Goal: Navigation & Orientation: Find specific page/section

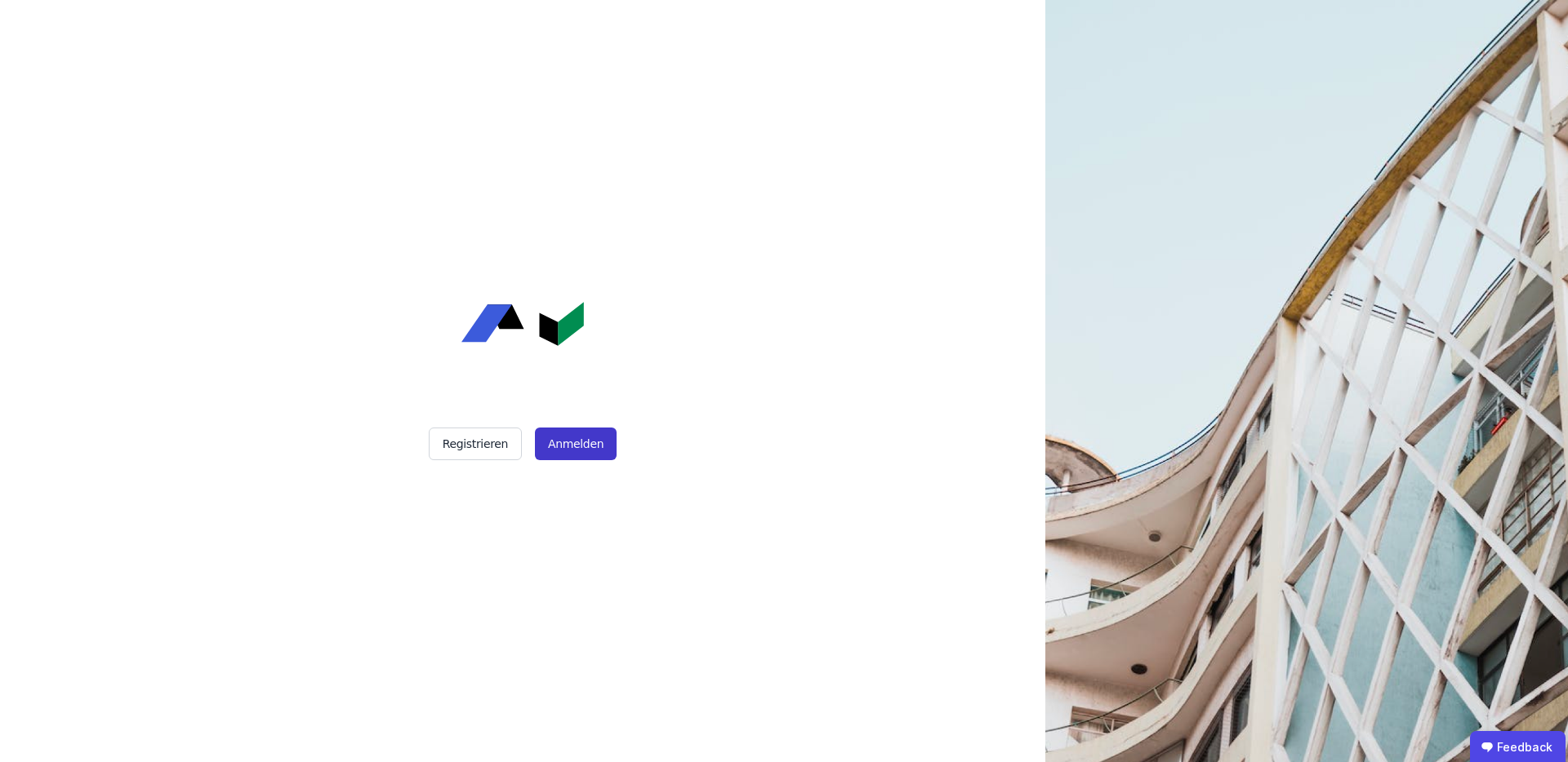
click at [553, 441] on button "Anmelden" at bounding box center [575, 444] width 82 height 33
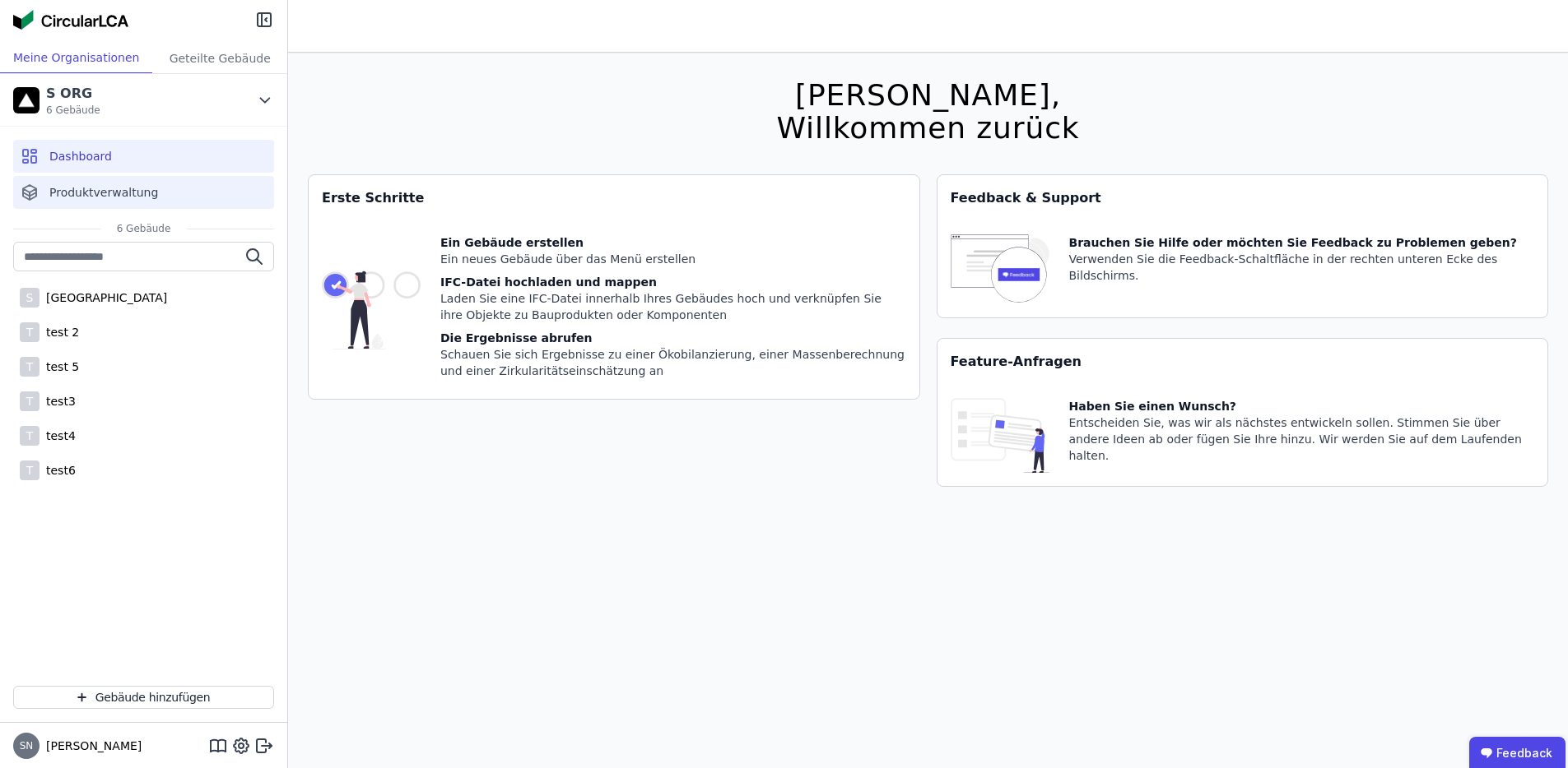
click at [105, 188] on span "Produktverwaltung" at bounding box center [104, 192] width 109 height 17
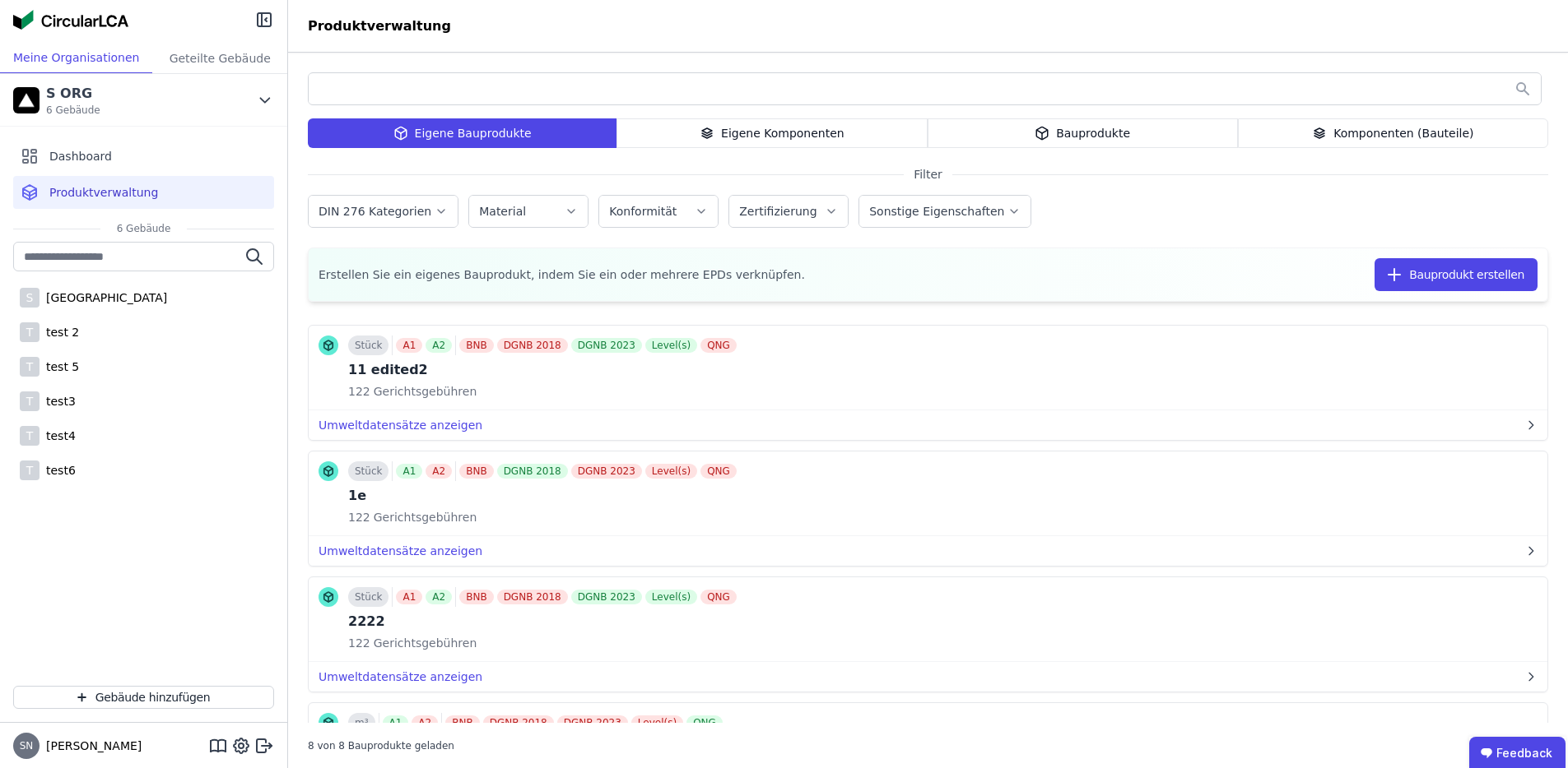
click at [1106, 138] on div "Bauprodukte" at bounding box center [1082, 132] width 310 height 29
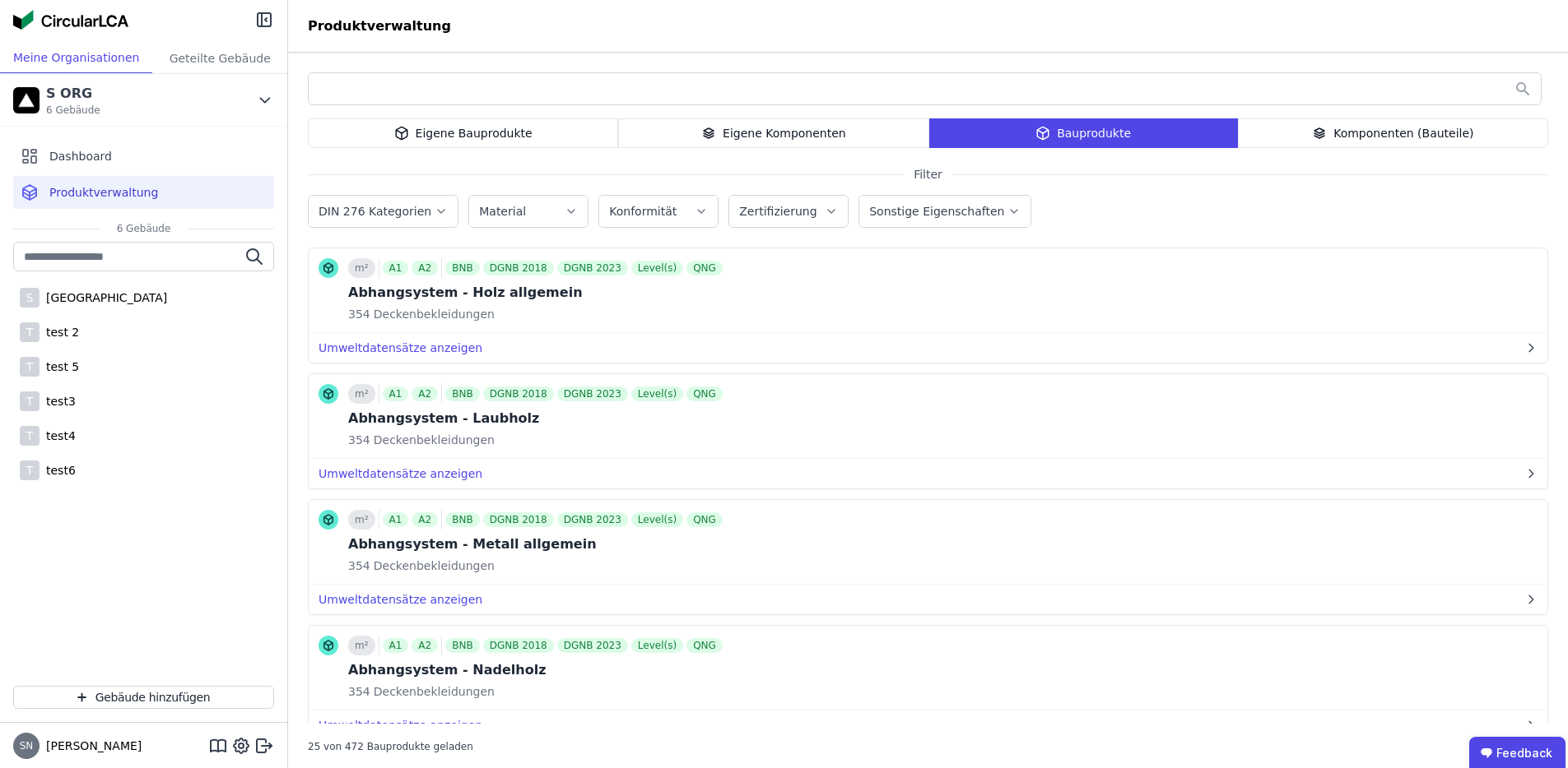
click at [1316, 133] on div "Komponenten (Bauteile)" at bounding box center [1393, 132] width 310 height 29
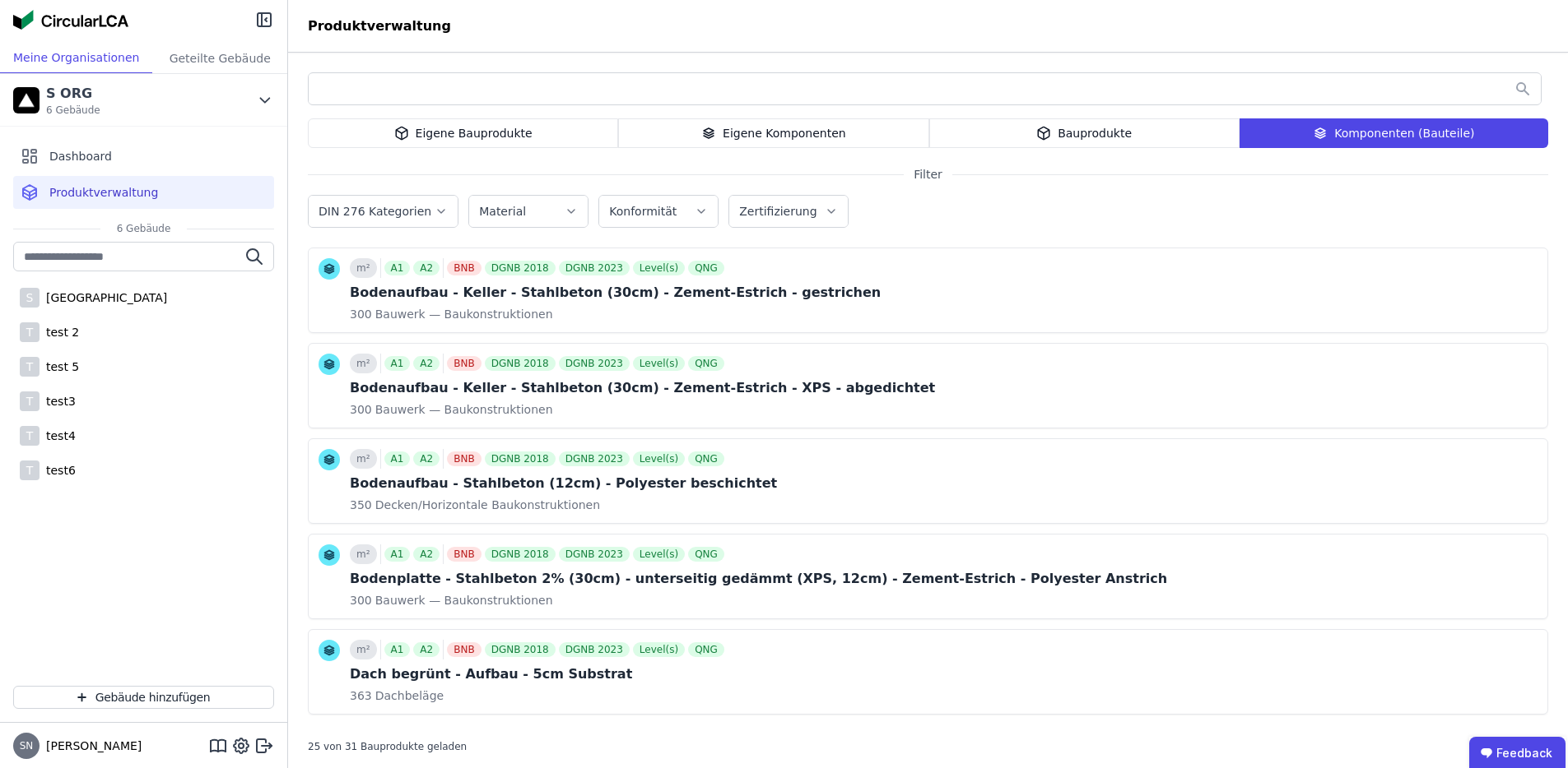
click at [680, 133] on div "Eigene Komponenten" at bounding box center [773, 132] width 310 height 29
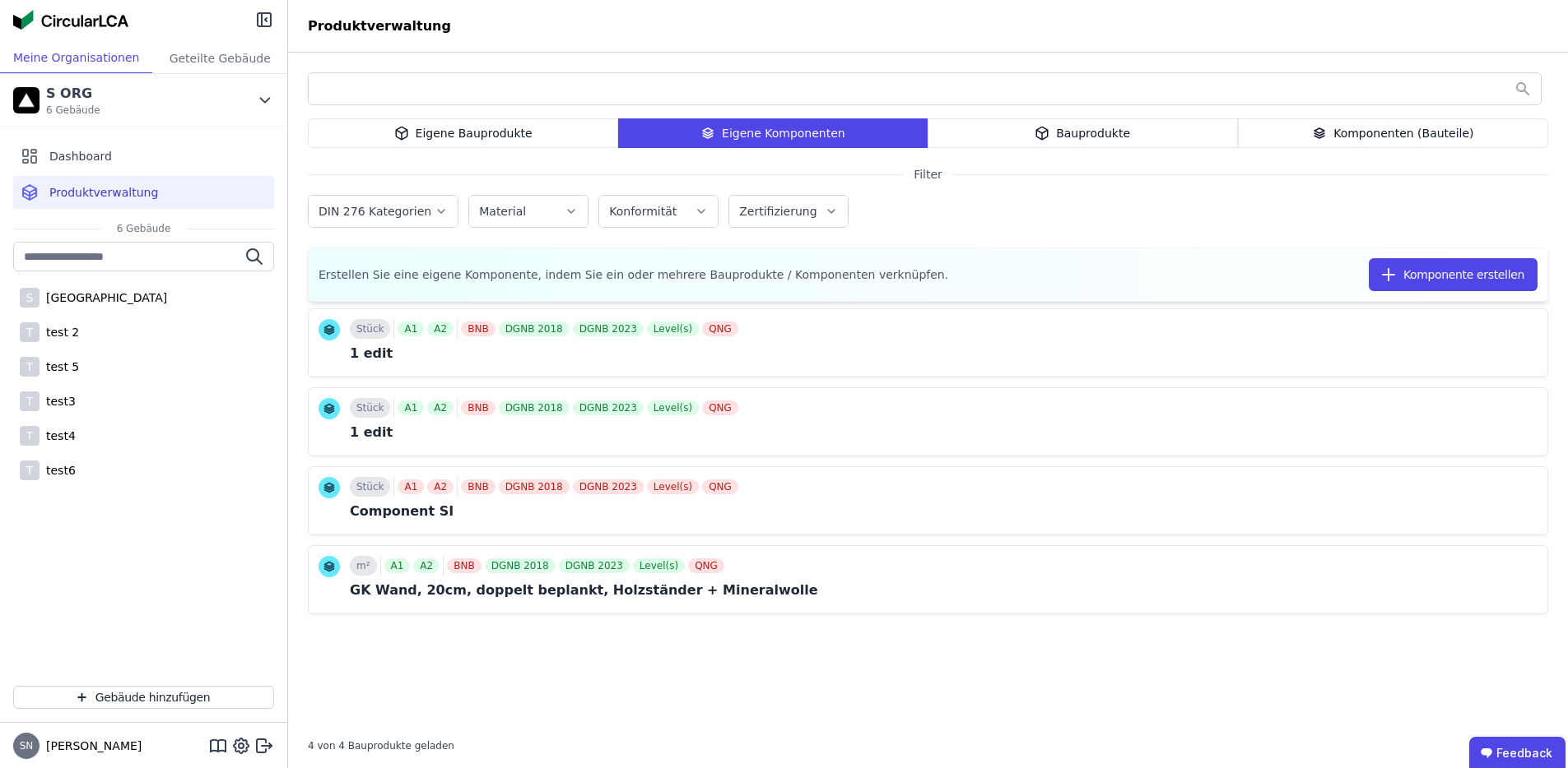
click at [514, 138] on div "Eigene Bauprodukte" at bounding box center [462, 132] width 310 height 29
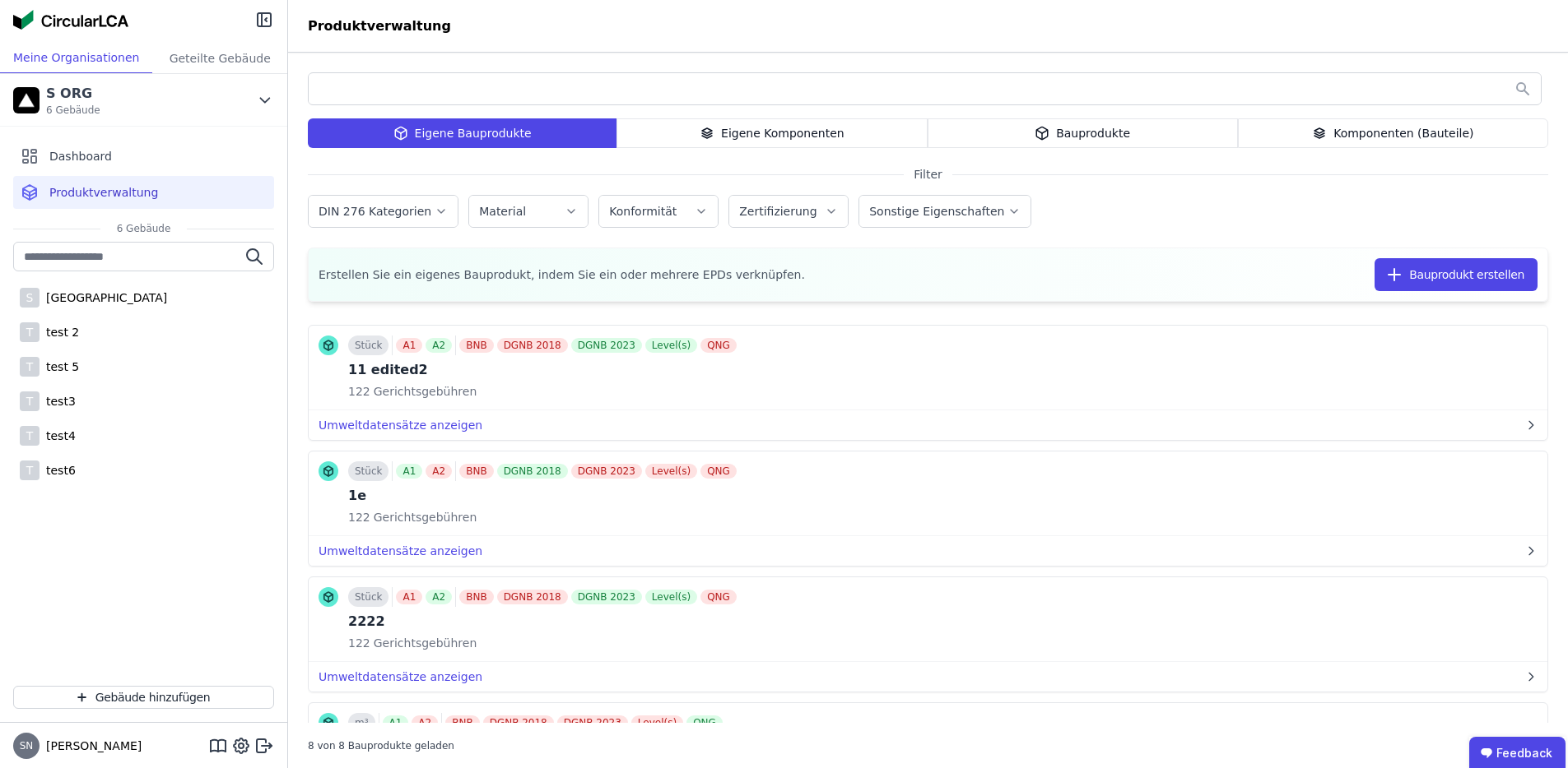
click at [869, 136] on div "Eigene Komponenten" at bounding box center [771, 132] width 310 height 29
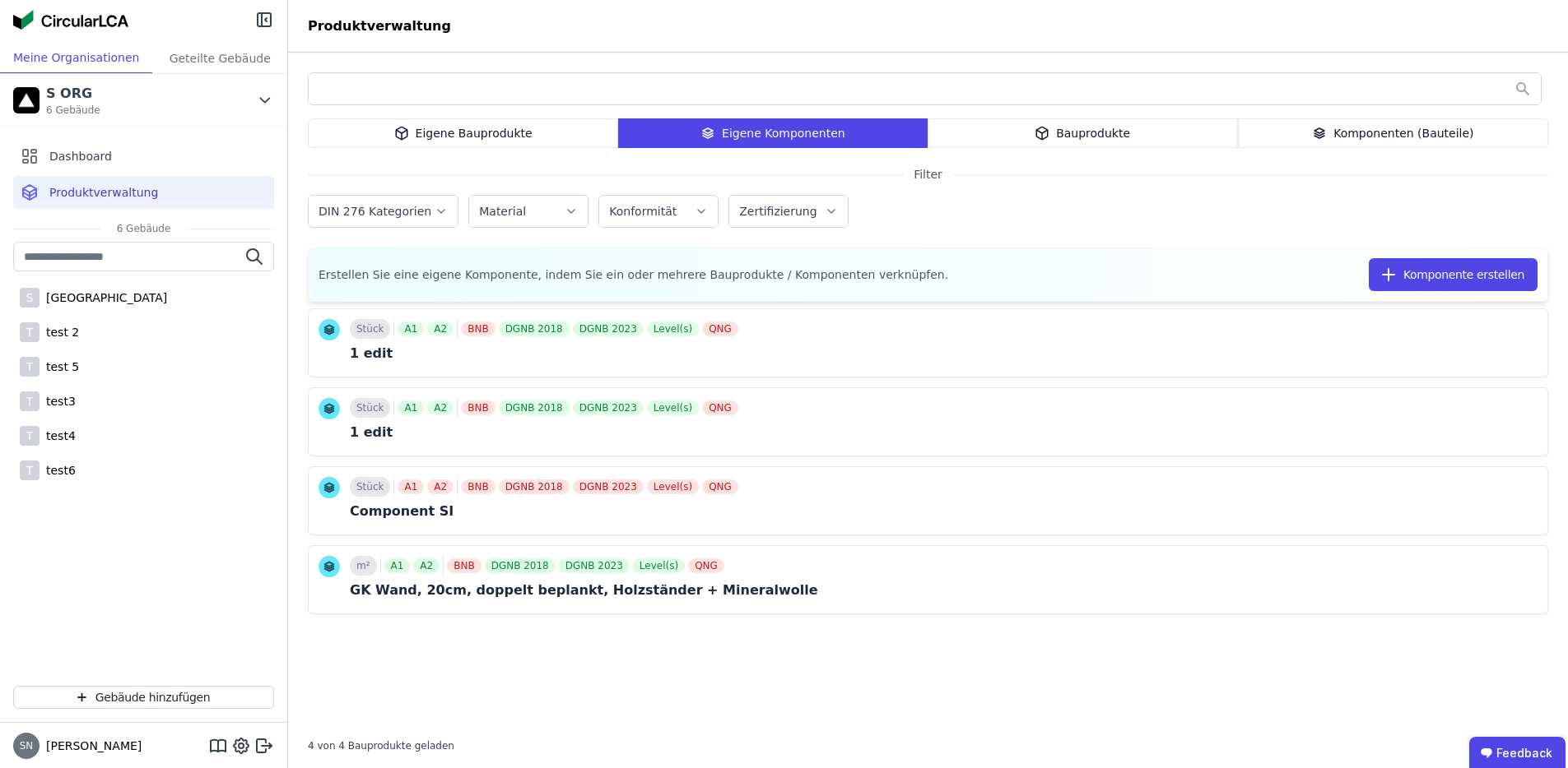
click at [1063, 127] on div "Bauprodukte" at bounding box center [1082, 132] width 310 height 29
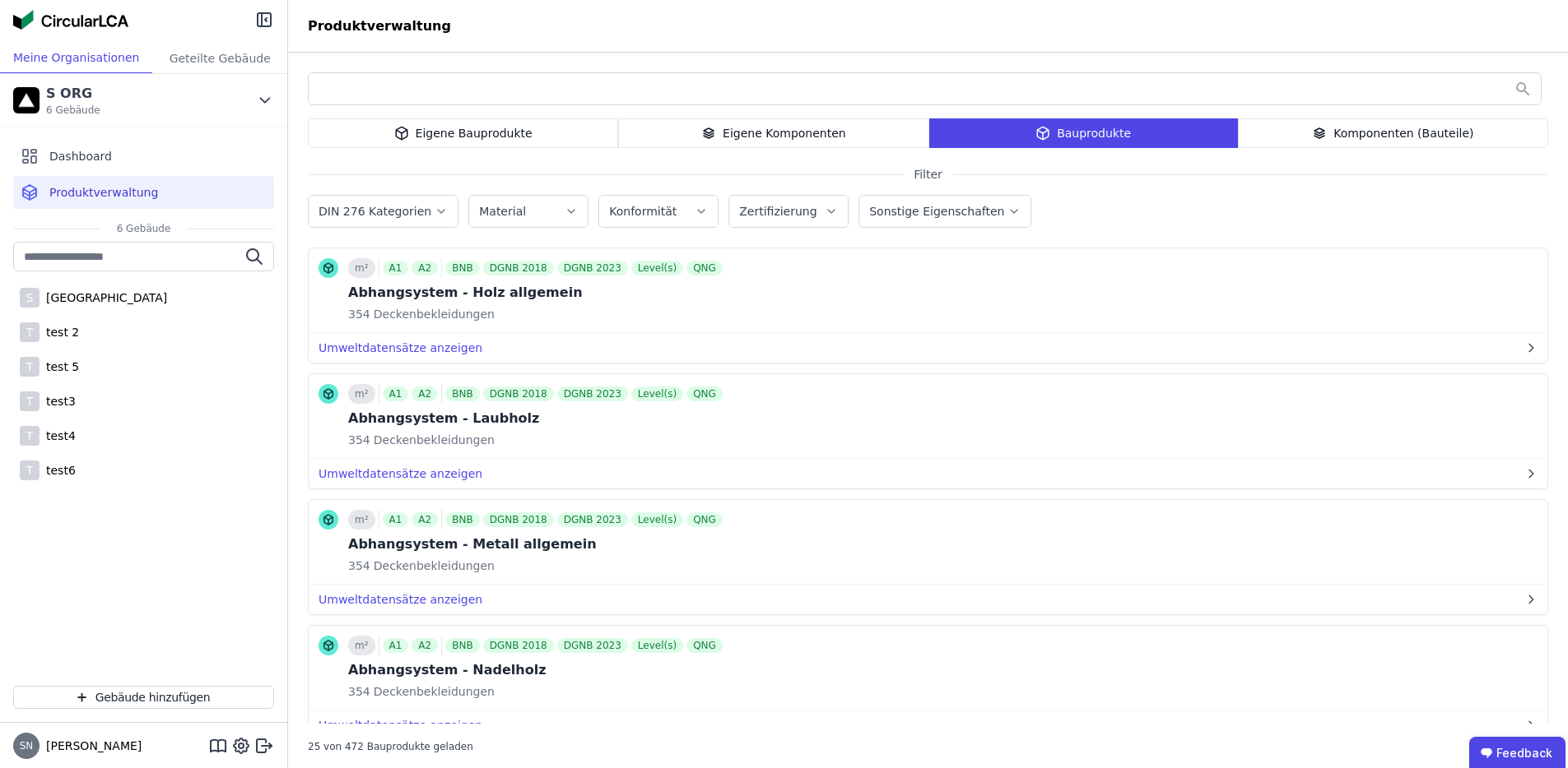
click at [1354, 134] on div "Komponenten (Bauteile)" at bounding box center [1393, 132] width 310 height 29
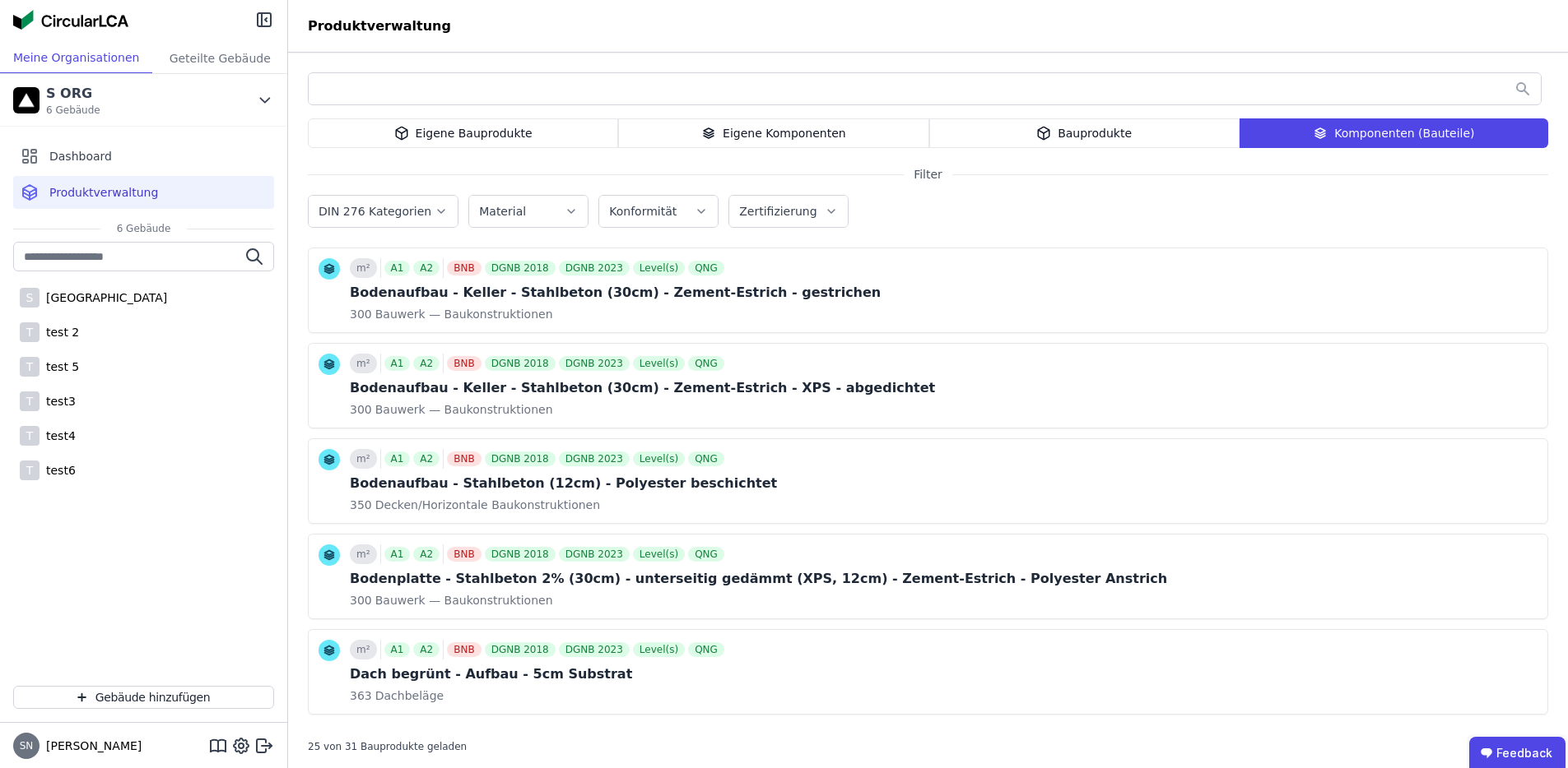
click at [1127, 136] on div "Bauprodukte" at bounding box center [1084, 132] width 310 height 29
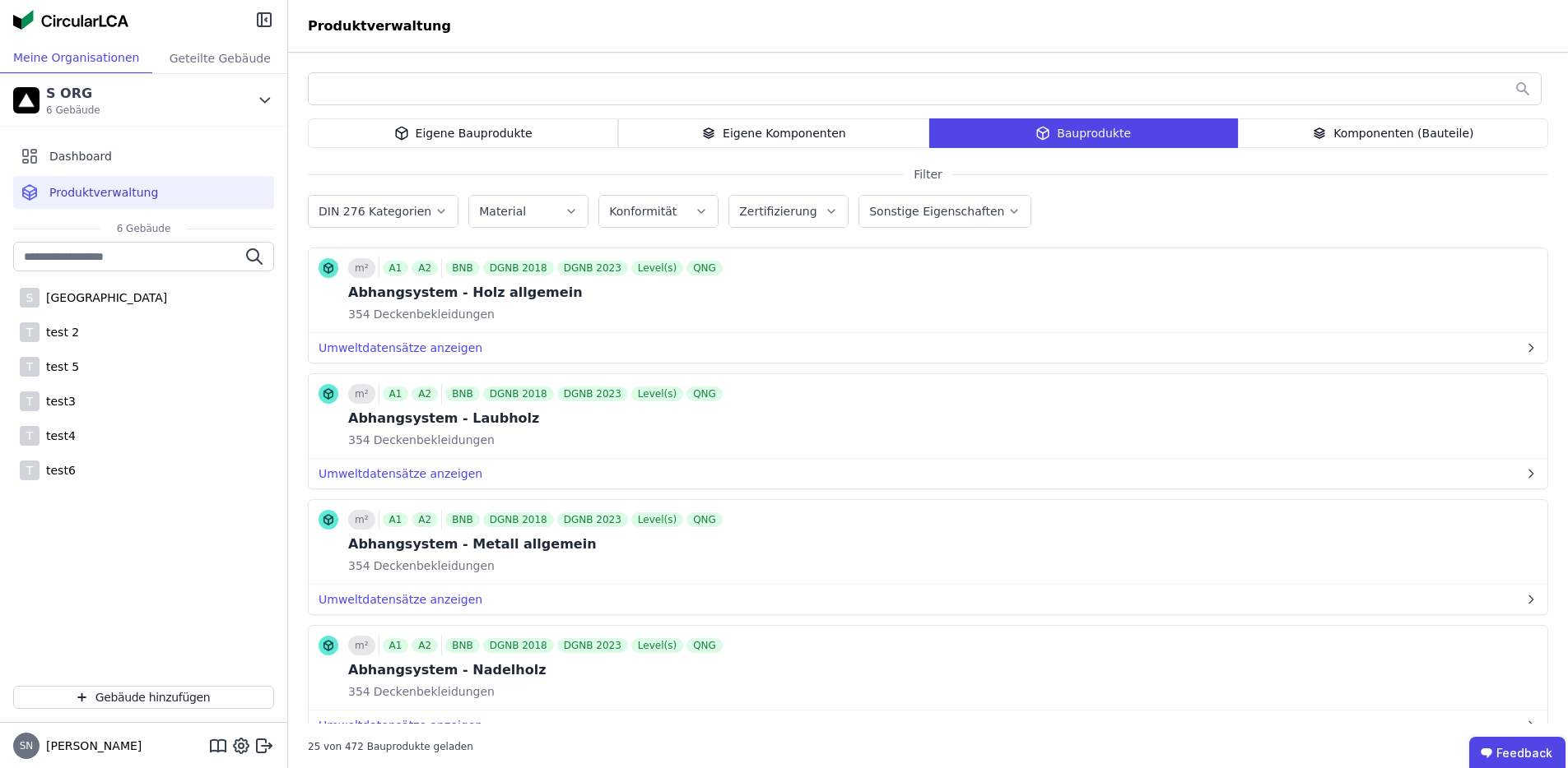
click at [820, 132] on div "Eigene Komponenten" at bounding box center [773, 132] width 310 height 29
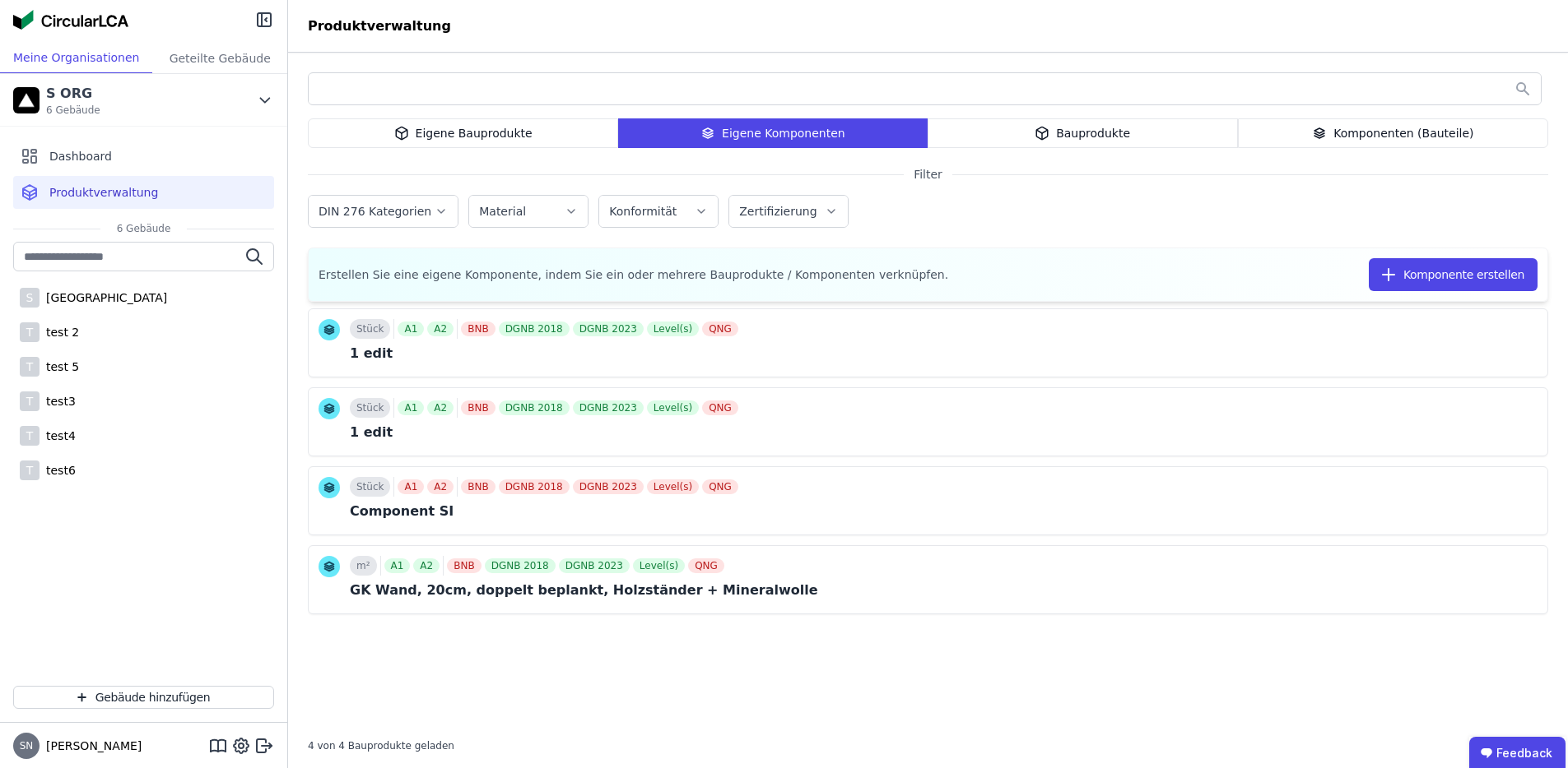
click at [508, 126] on div "Eigene Bauprodukte" at bounding box center [462, 132] width 310 height 29
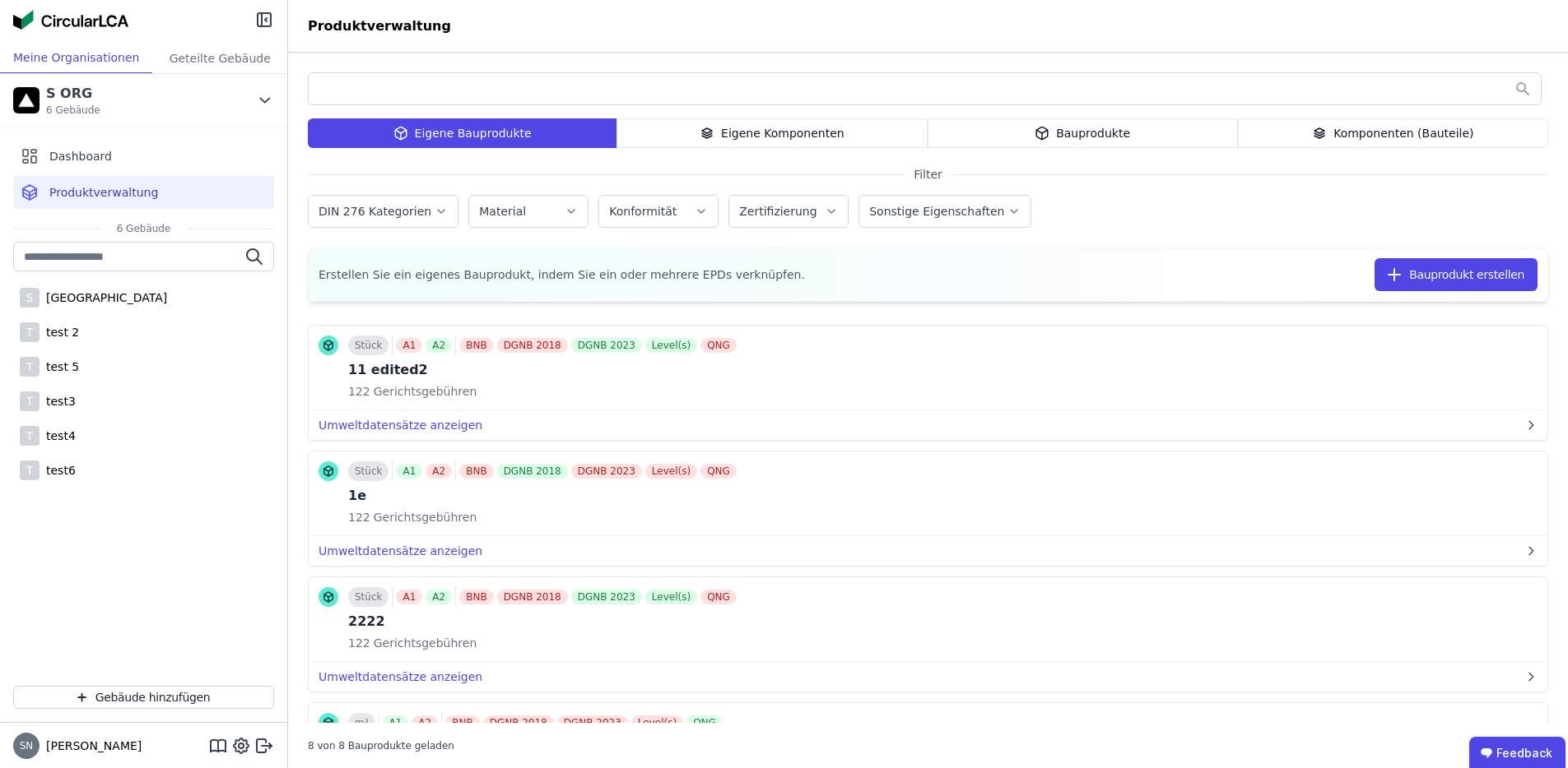
click at [728, 140] on div "Eigene Komponenten" at bounding box center [771, 132] width 310 height 29
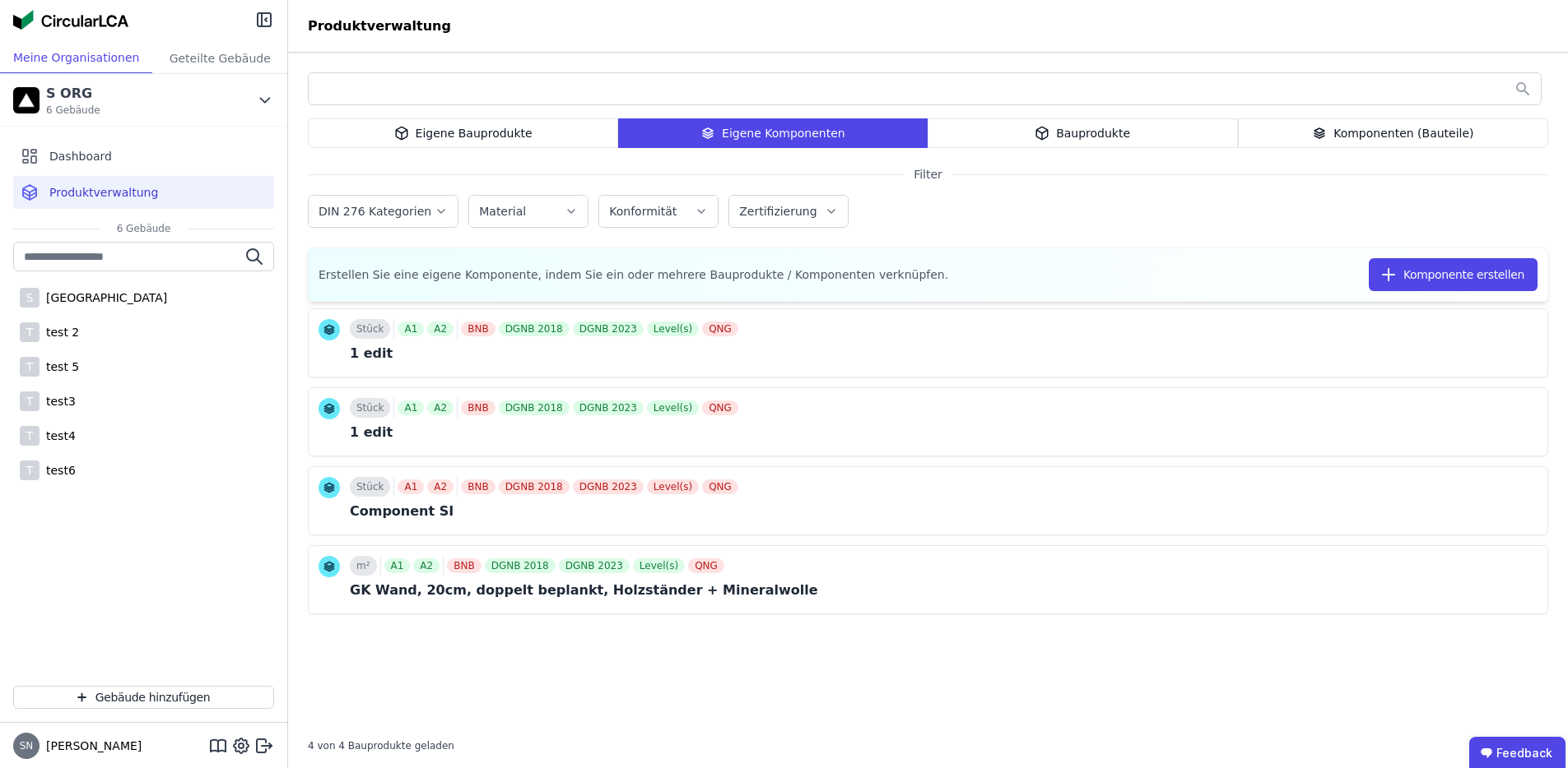
click at [1007, 137] on div "Bauprodukte" at bounding box center [1082, 132] width 310 height 29
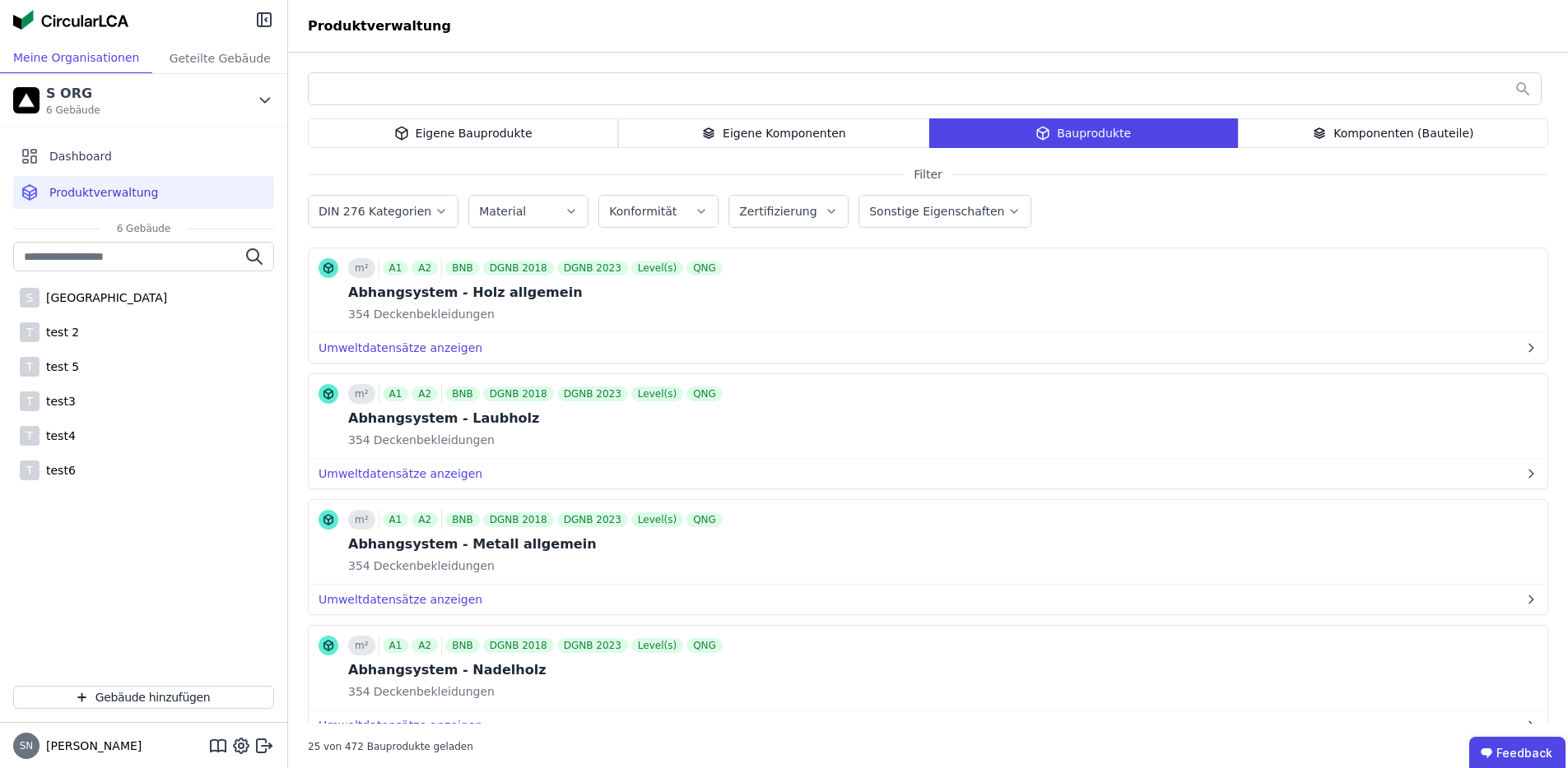
click at [1307, 138] on div "Komponenten (Bauteile)" at bounding box center [1393, 132] width 310 height 29
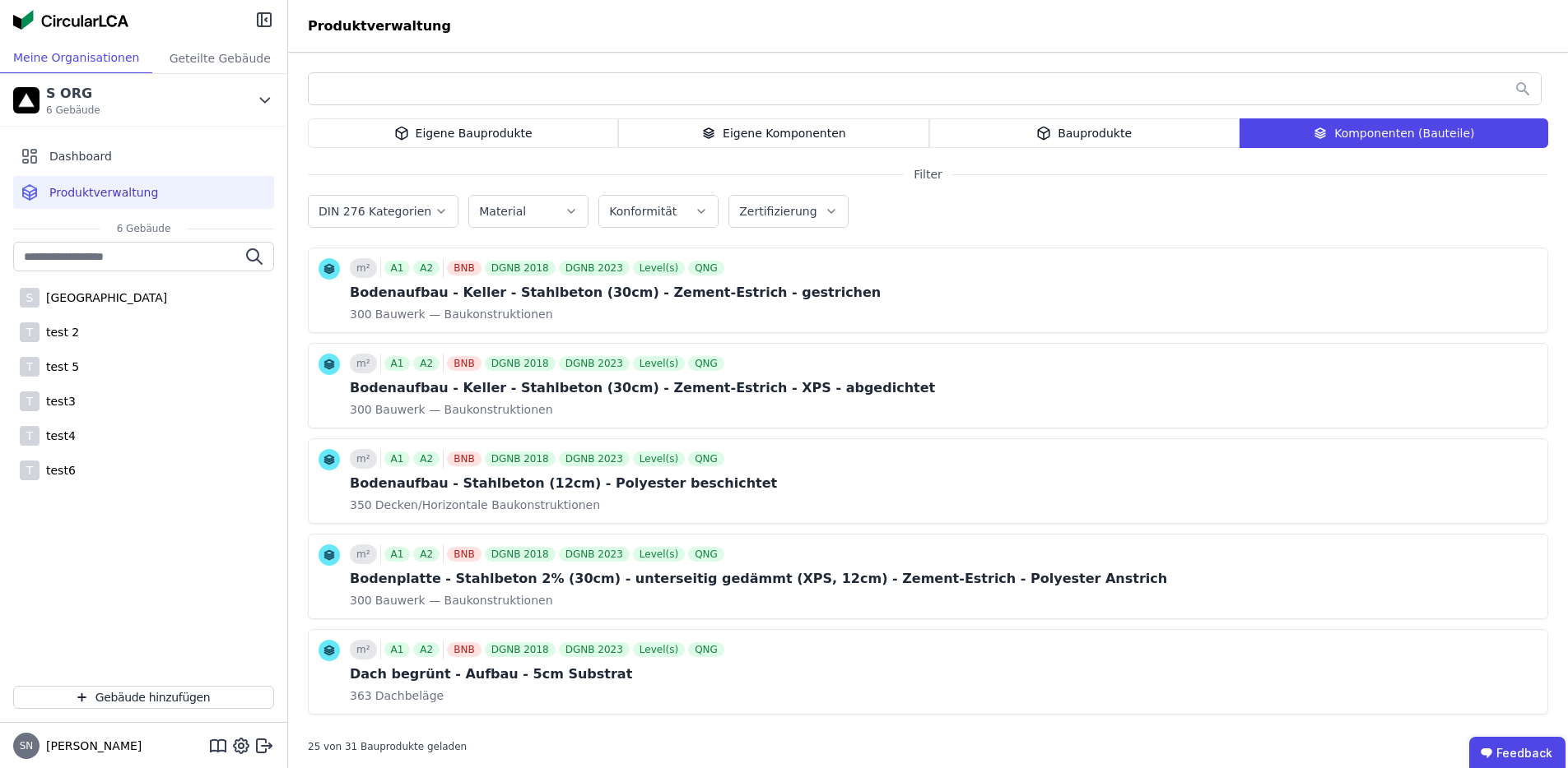
click at [486, 135] on div "Eigene Bauprodukte" at bounding box center [462, 132] width 310 height 29
